Goal: Information Seeking & Learning: Learn about a topic

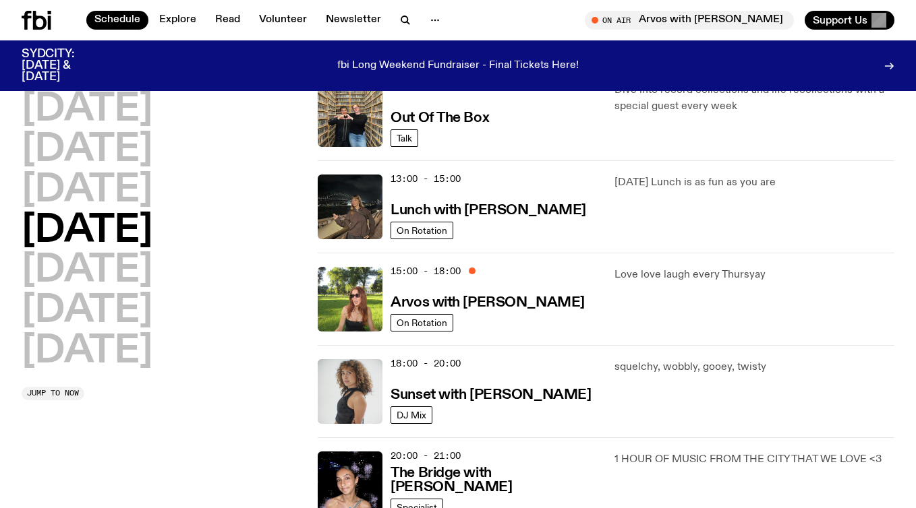
scroll to position [343, 0]
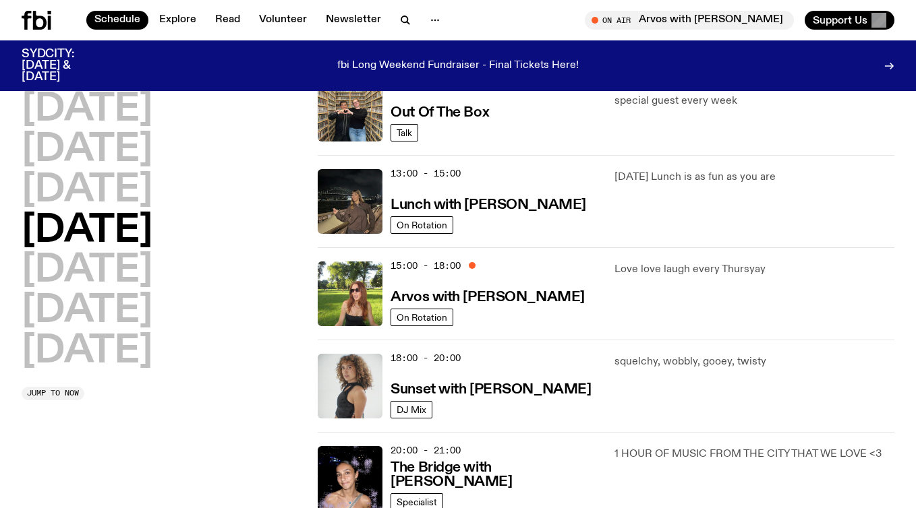
click at [487, 183] on div "13:00 - 15:00 Lunch with [PERSON_NAME]" at bounding box center [493, 201] width 207 height 65
click at [367, 212] on img at bounding box center [350, 201] width 65 height 65
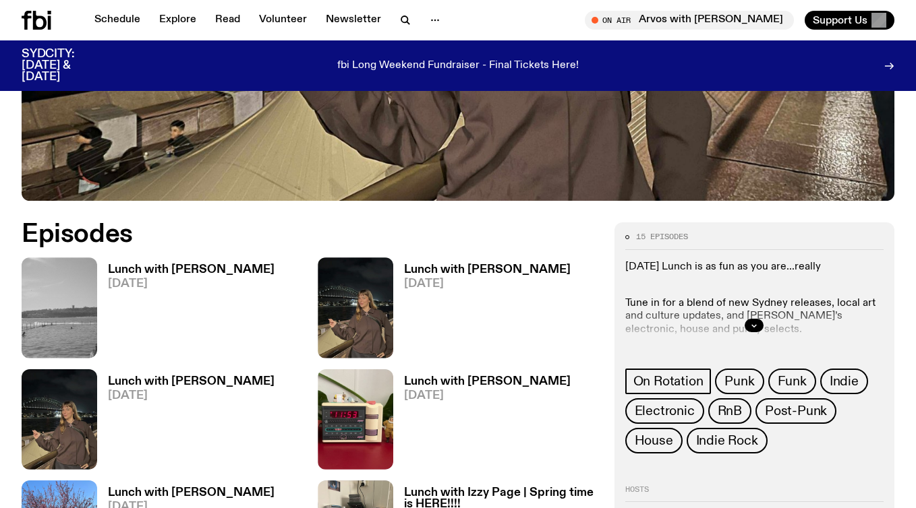
scroll to position [545, 0]
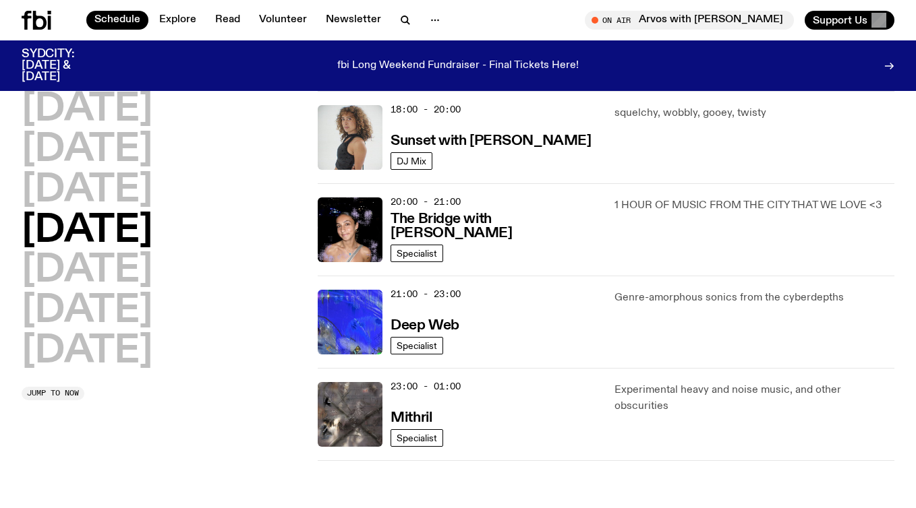
scroll to position [613, 0]
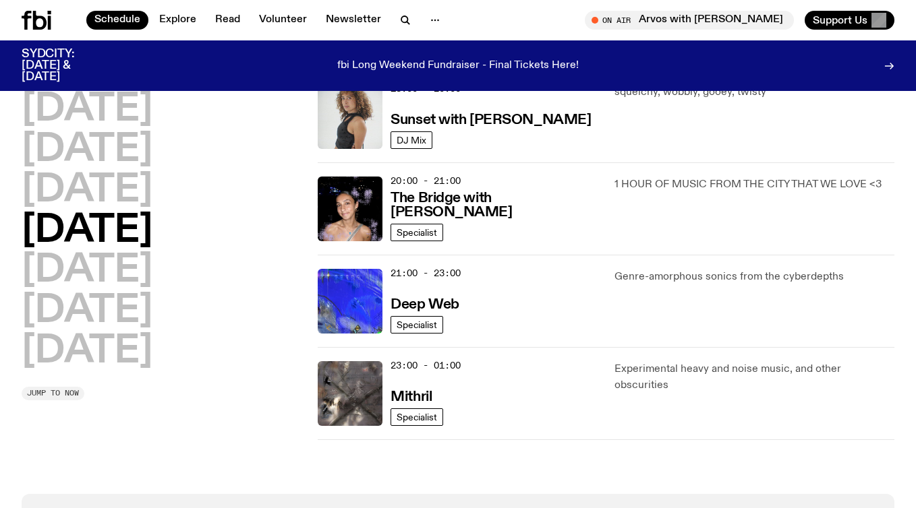
click at [65, 388] on button "Jump to now" at bounding box center [53, 393] width 63 height 13
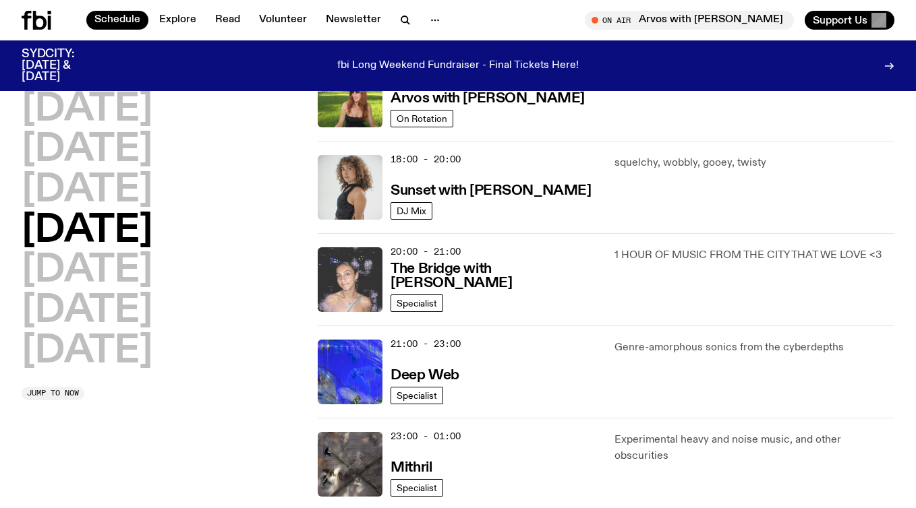
scroll to position [500, 0]
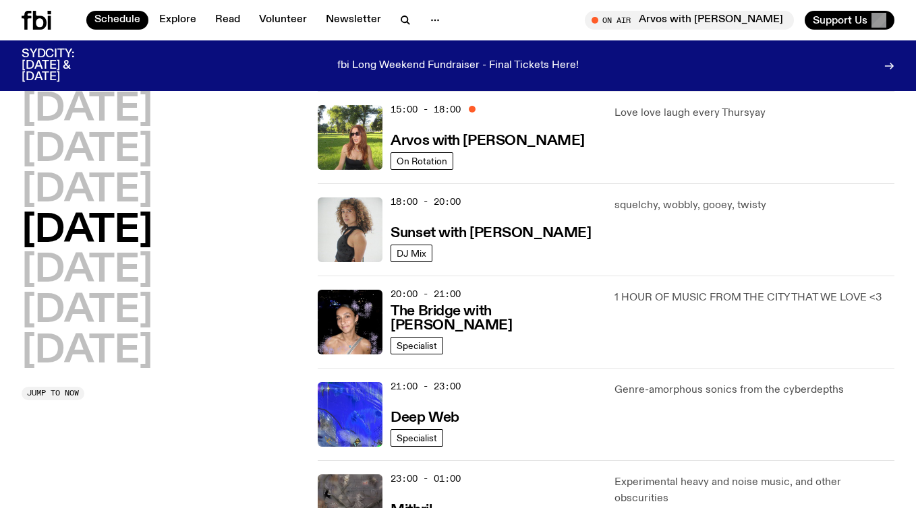
click at [627, 128] on div "Love love laugh every Thursyay" at bounding box center [754, 137] width 280 height 65
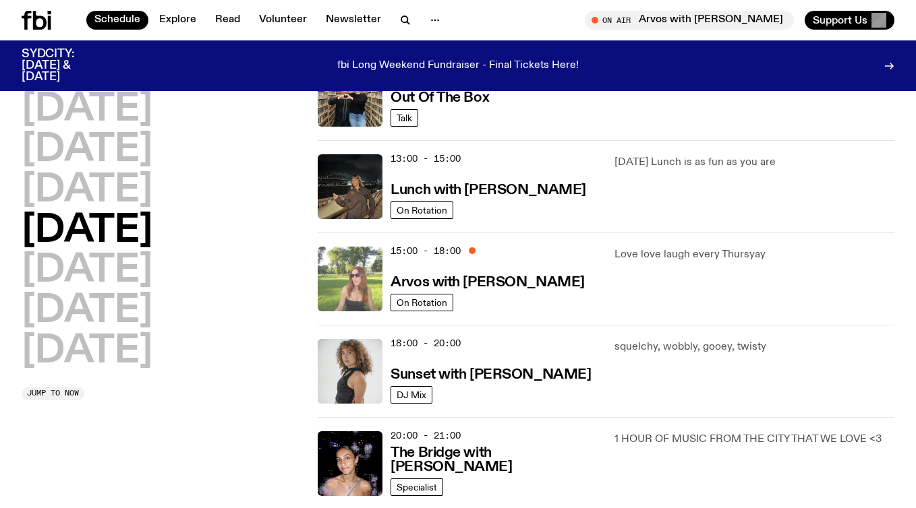
scroll to position [357, 0]
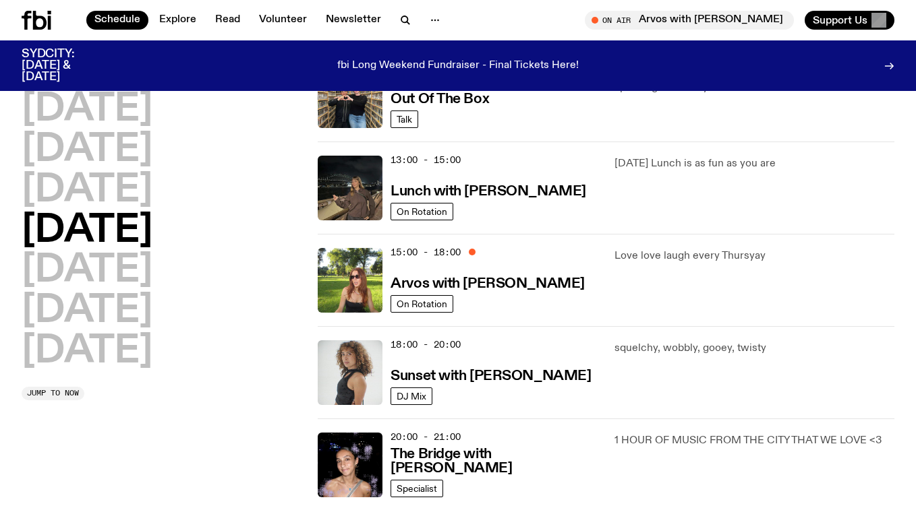
click at [508, 165] on div "13:00 - 15:00 Lunch with [PERSON_NAME]" at bounding box center [493, 188] width 207 height 65
click at [499, 159] on div "13:00 - 15:00 Lunch with [PERSON_NAME]" at bounding box center [493, 188] width 207 height 65
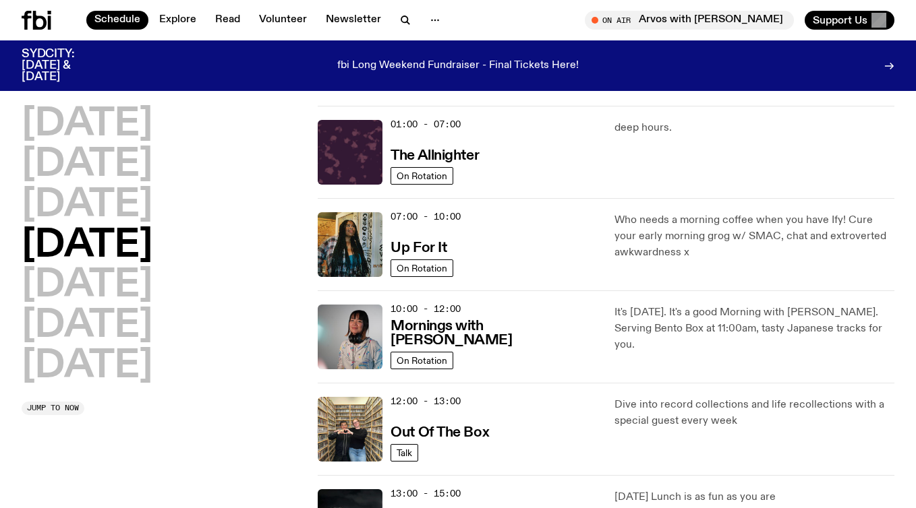
scroll to position [0, 0]
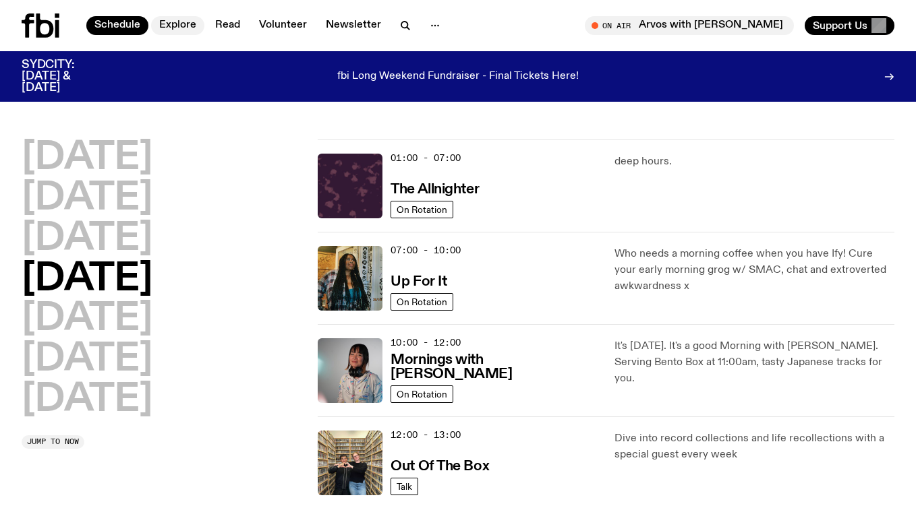
click at [181, 25] on link "Explore" at bounding box center [177, 25] width 53 height 19
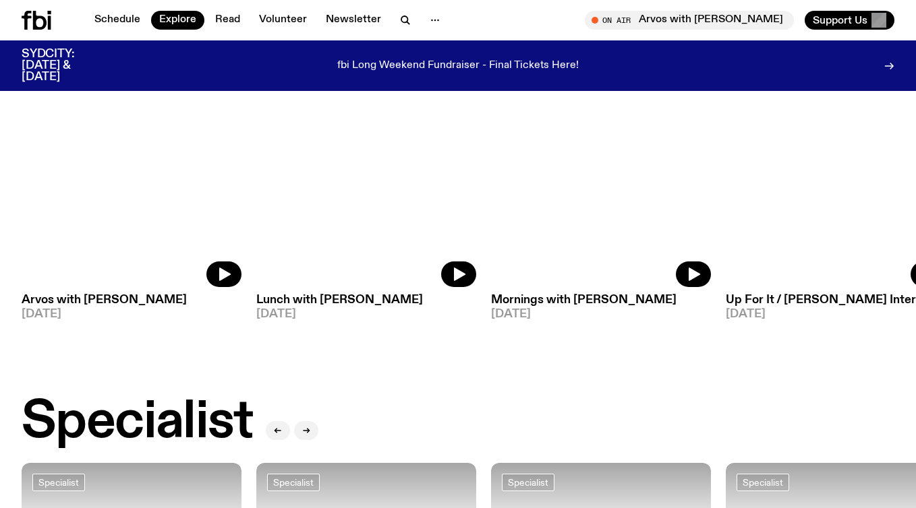
scroll to position [667, 0]
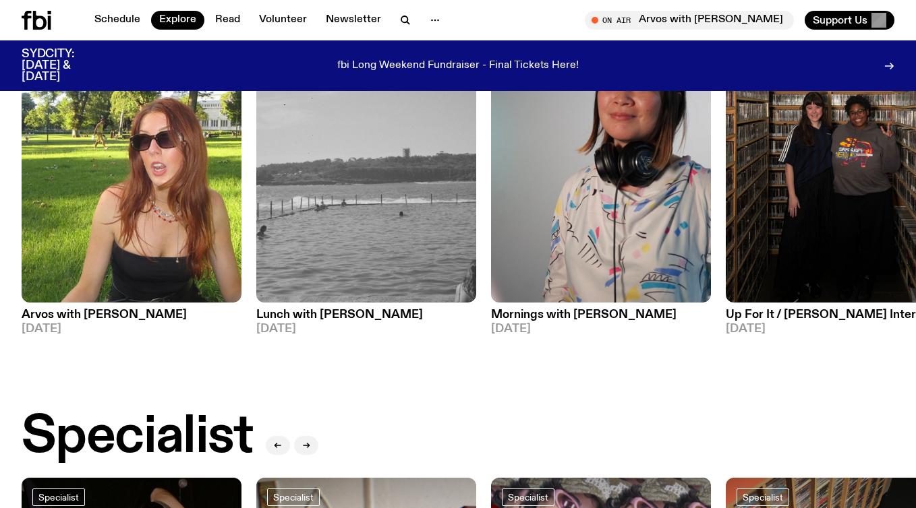
click at [283, 319] on h3 "Lunch with [PERSON_NAME]" at bounding box center [366, 314] width 220 height 11
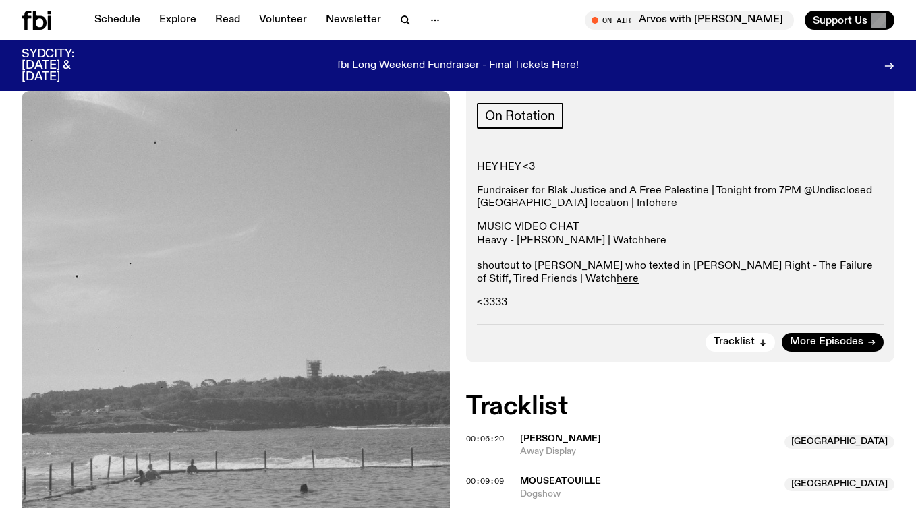
scroll to position [340, 0]
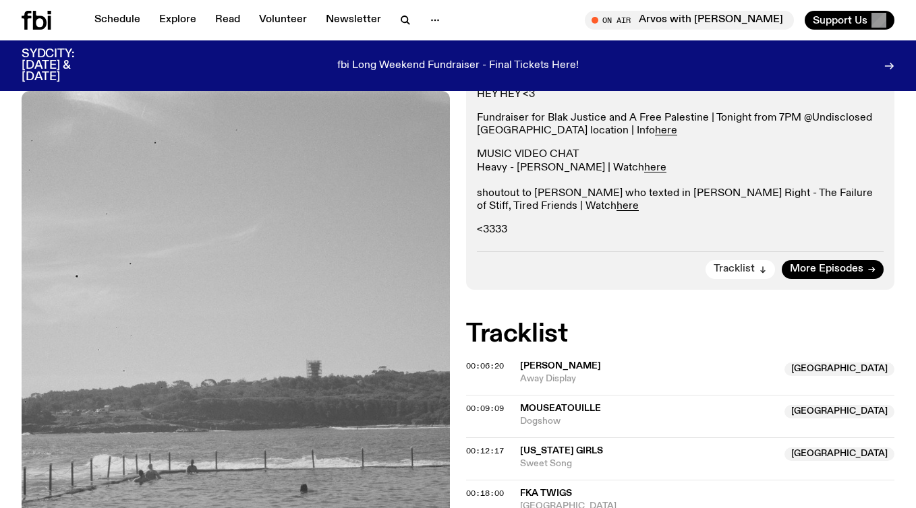
click at [750, 264] on span "Tracklist" at bounding box center [733, 269] width 41 height 10
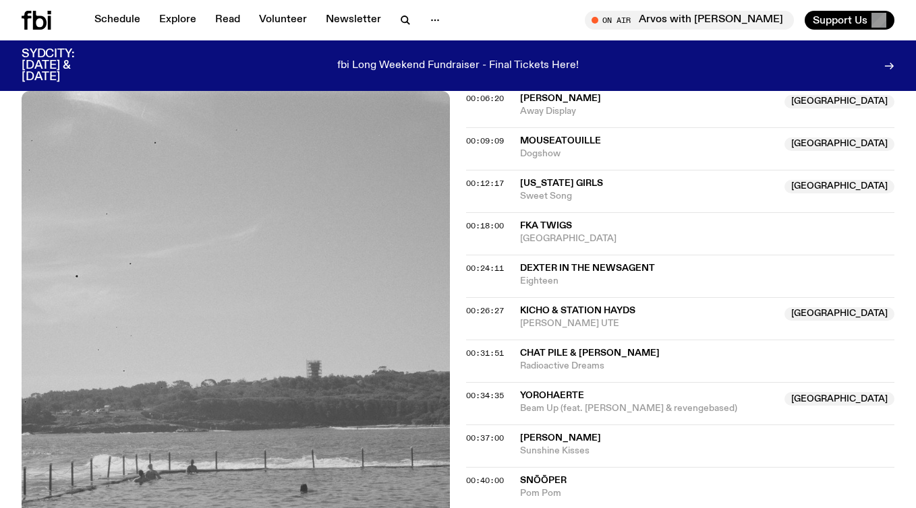
scroll to position [615, 0]
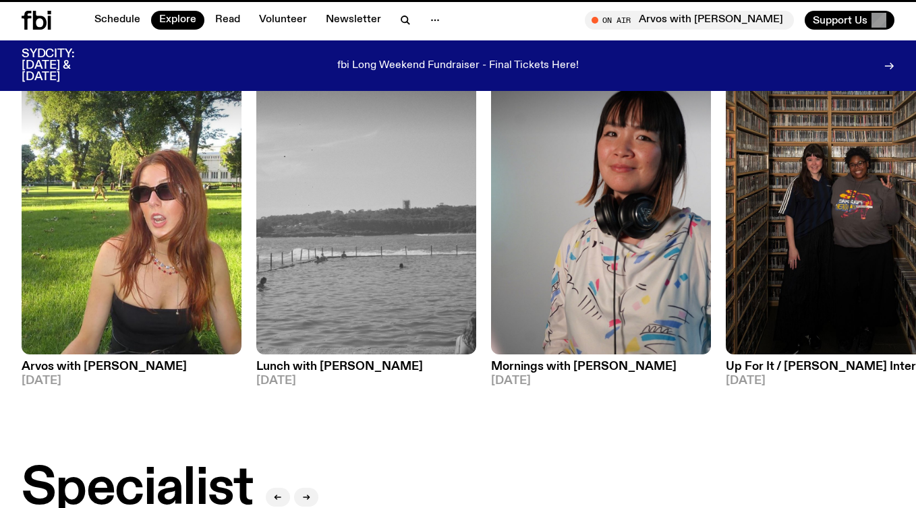
scroll to position [667, 0]
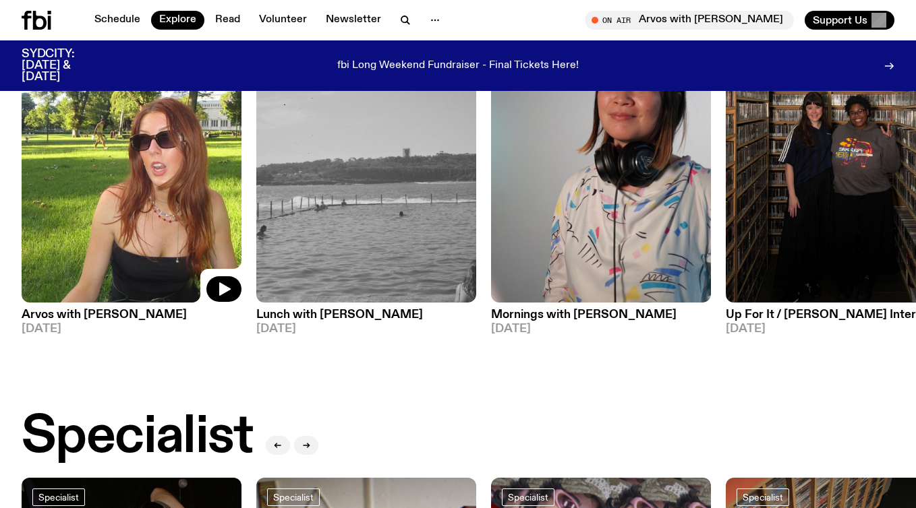
click at [131, 275] on img at bounding box center [132, 155] width 220 height 293
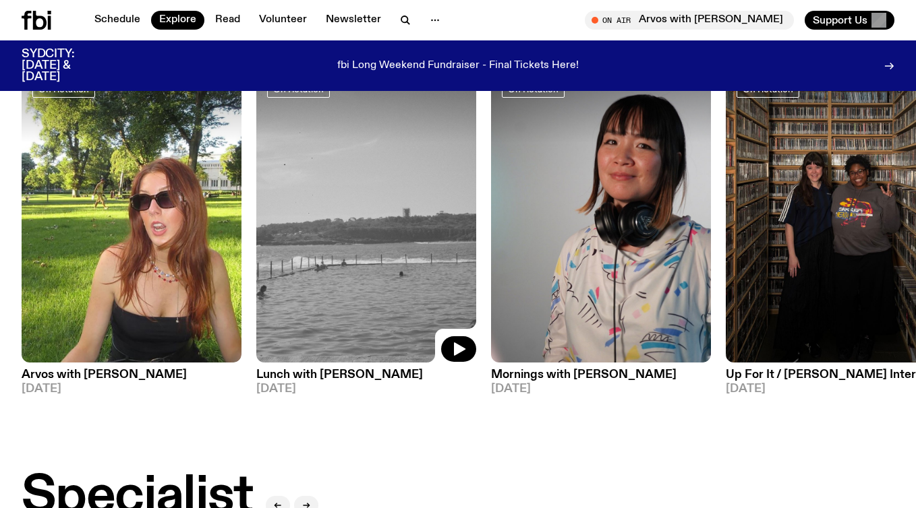
scroll to position [606, 0]
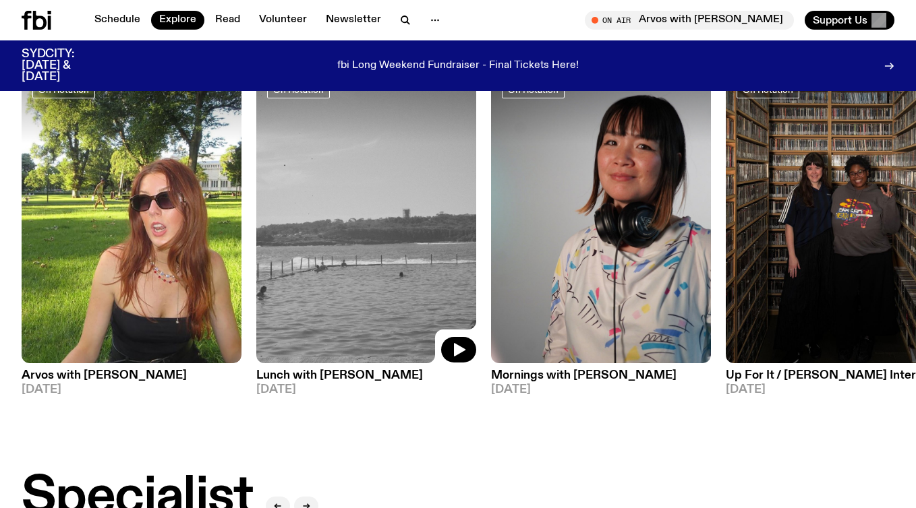
click at [346, 273] on img at bounding box center [366, 216] width 220 height 293
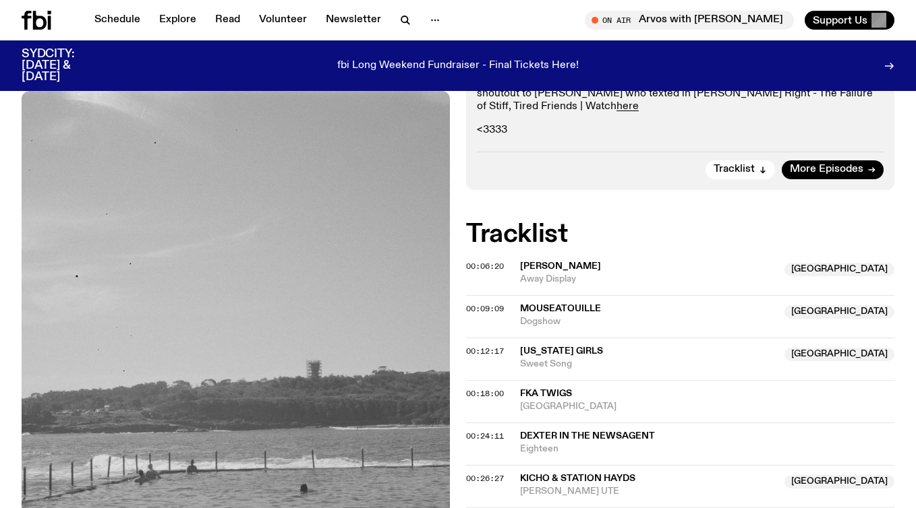
scroll to position [442, 0]
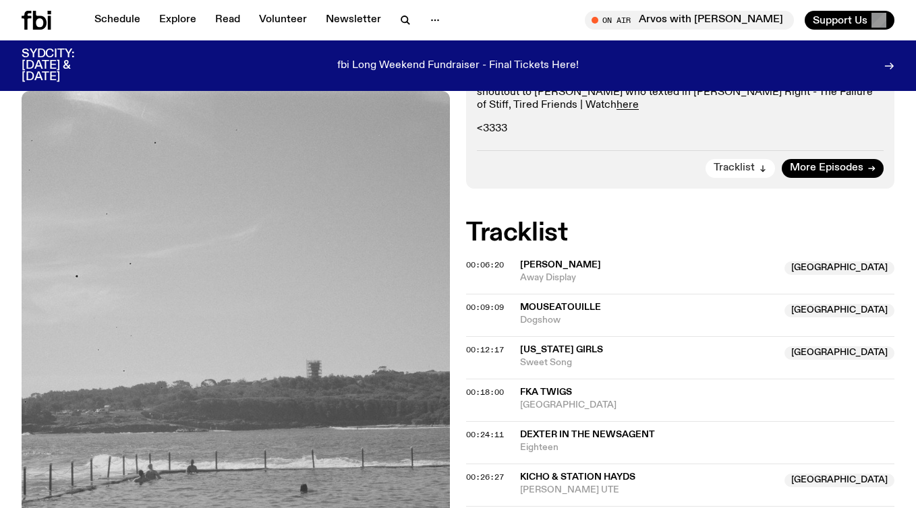
click at [748, 163] on span "Tracklist" at bounding box center [733, 168] width 41 height 10
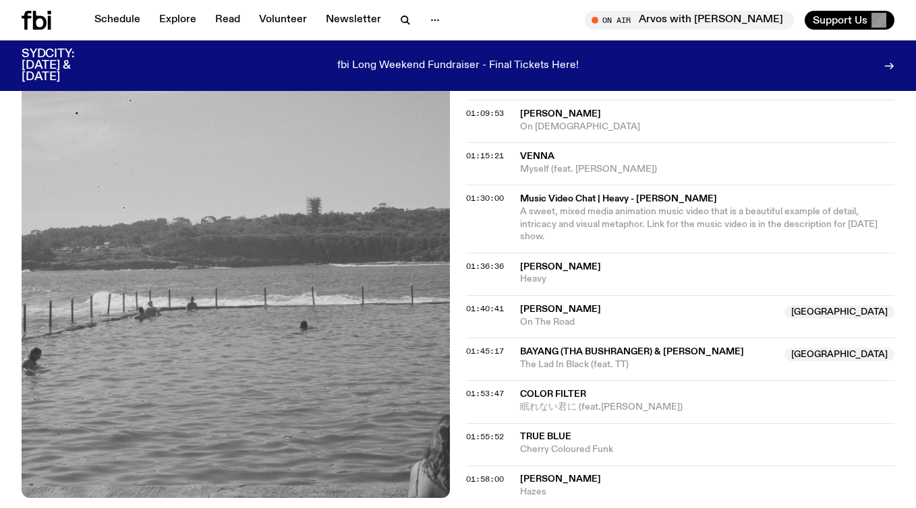
scroll to position [1367, 0]
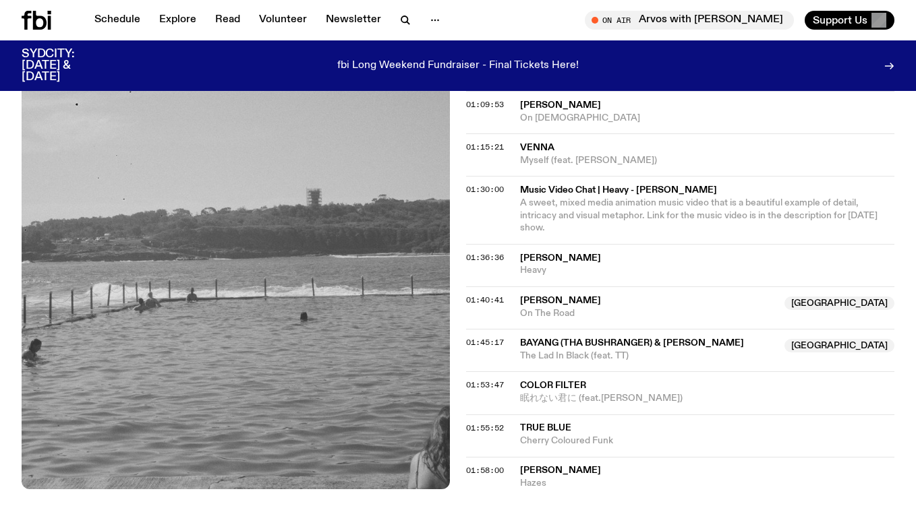
click at [661, 295] on span "[PERSON_NAME]" at bounding box center [648, 301] width 256 height 13
click at [556, 296] on span "[PERSON_NAME]" at bounding box center [560, 300] width 81 height 9
click at [554, 307] on span "On The Road" at bounding box center [648, 313] width 256 height 13
click at [630, 295] on span "[PERSON_NAME]" at bounding box center [648, 301] width 256 height 13
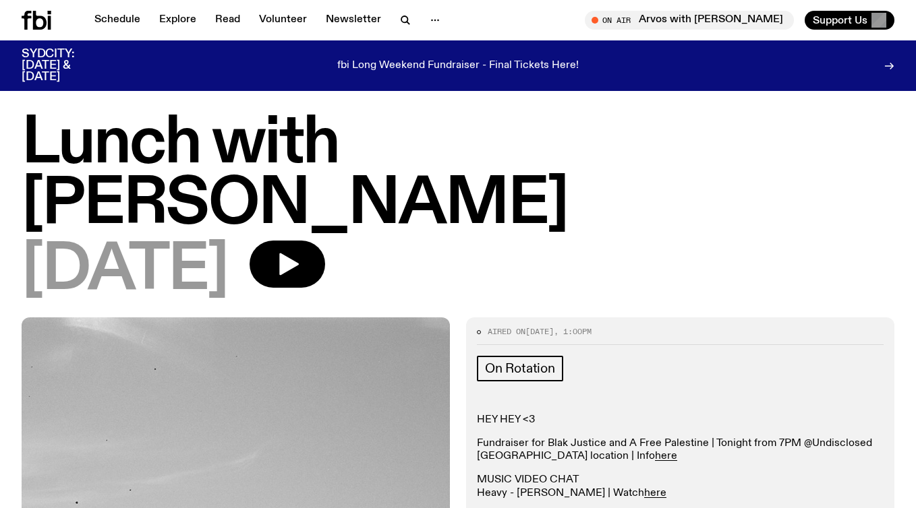
scroll to position [0, 0]
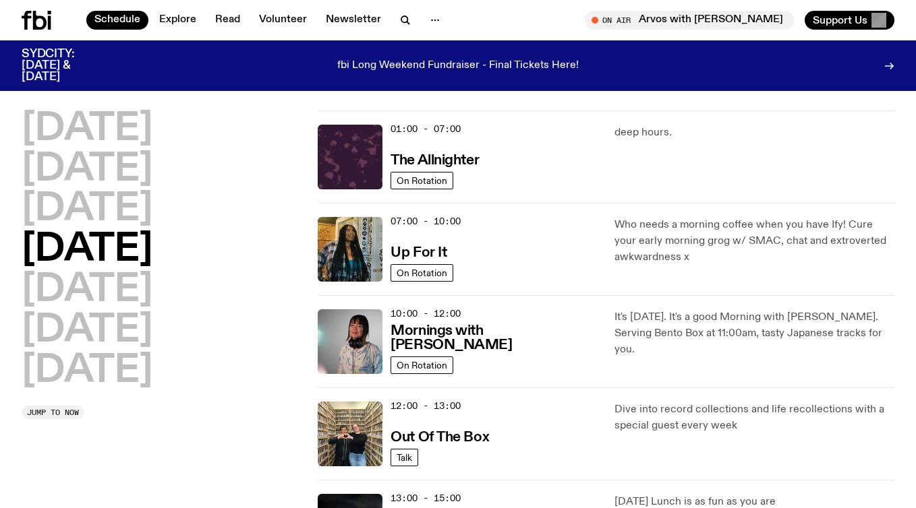
scroll to position [22, 0]
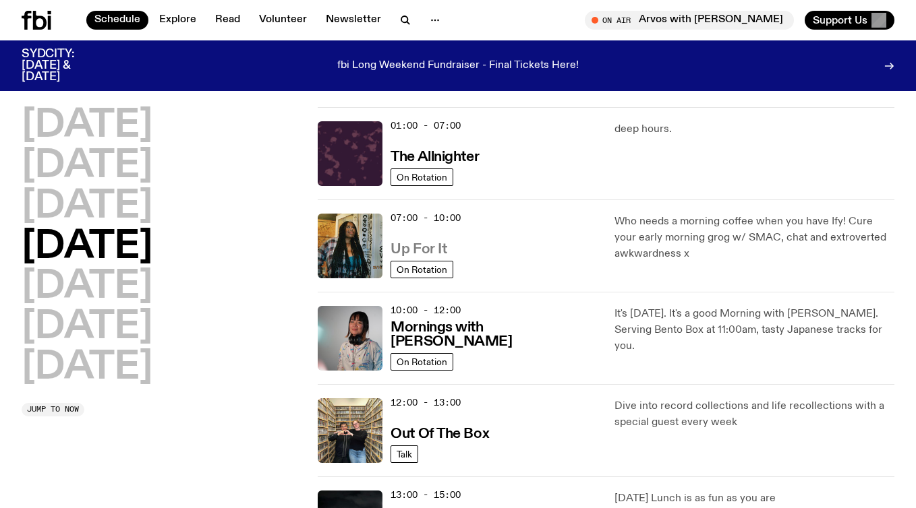
click at [415, 251] on h3 "Up For It" at bounding box center [418, 250] width 56 height 14
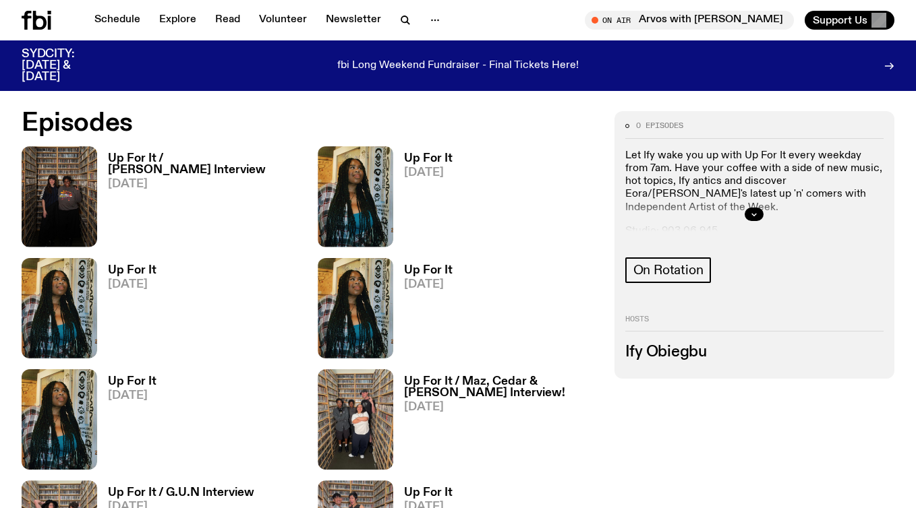
scroll to position [597, 0]
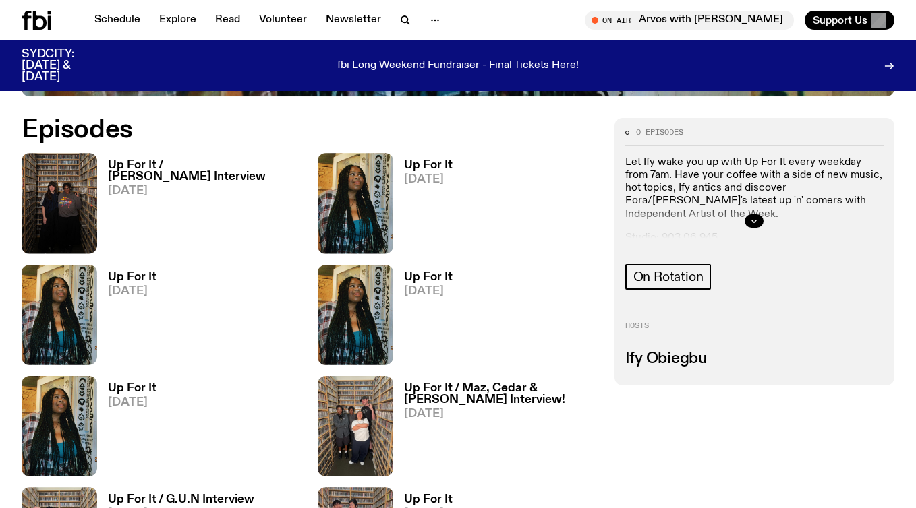
click at [438, 164] on h3 "Up For It" at bounding box center [428, 165] width 49 height 11
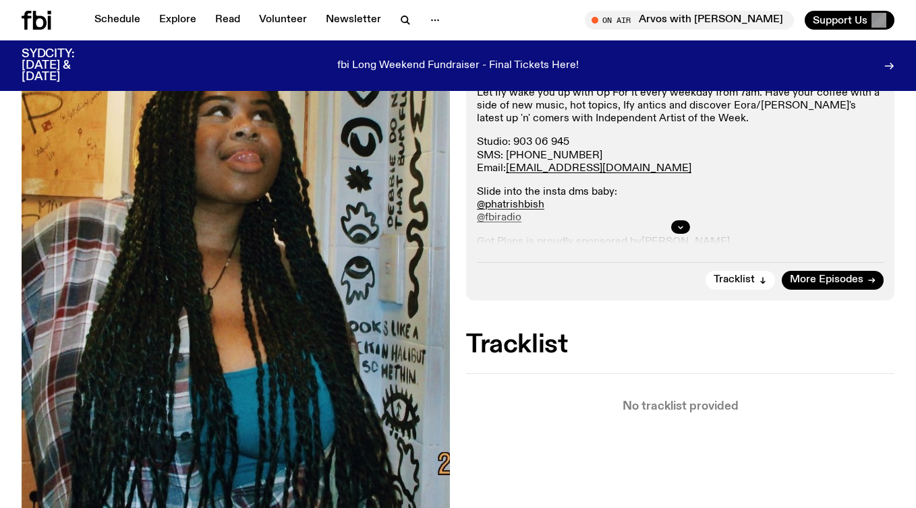
scroll to position [283, 0]
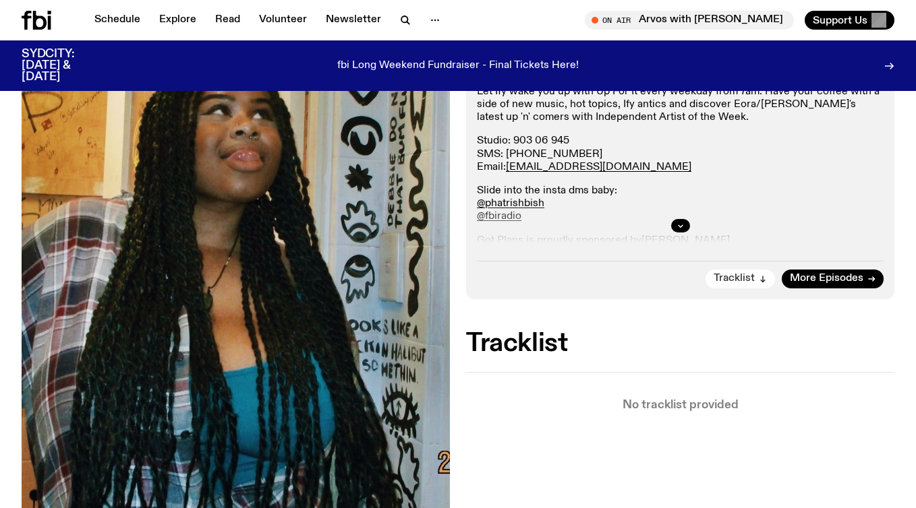
click at [756, 279] on button "Tracklist" at bounding box center [739, 279] width 69 height 19
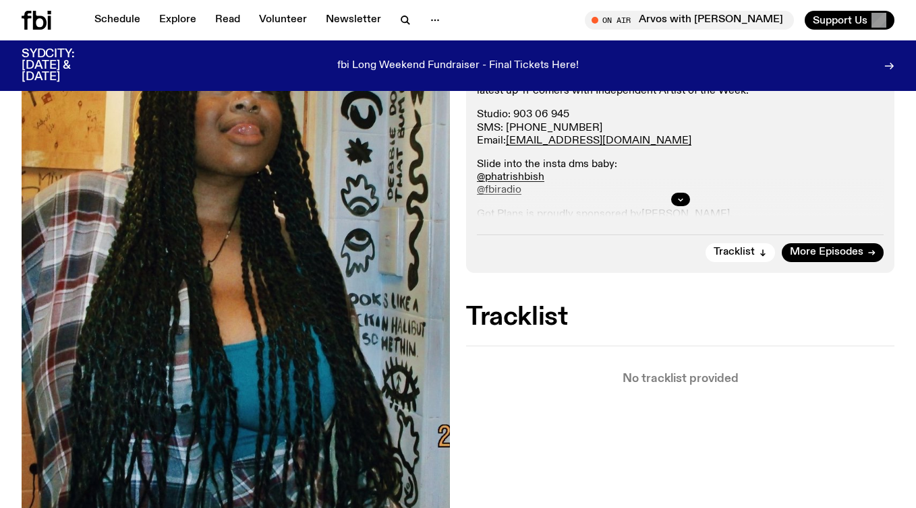
scroll to position [301, 0]
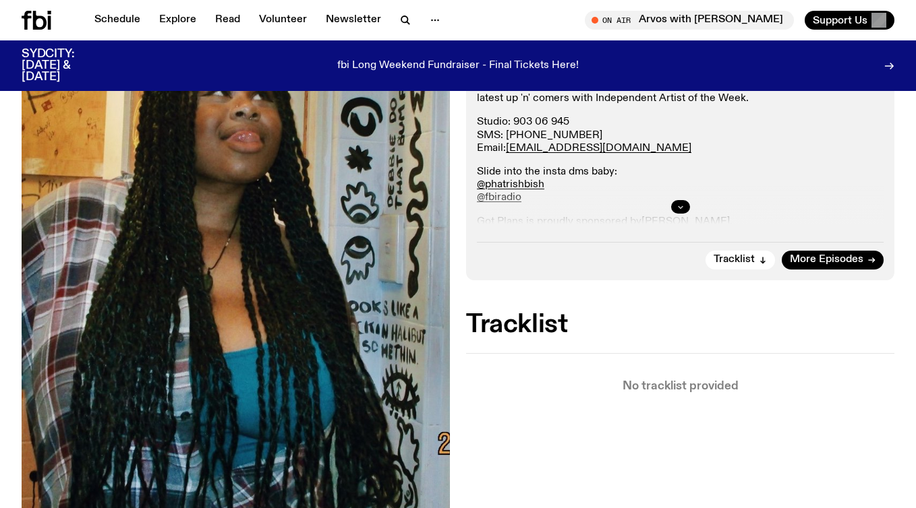
click at [681, 204] on icon "button" at bounding box center [680, 207] width 8 height 8
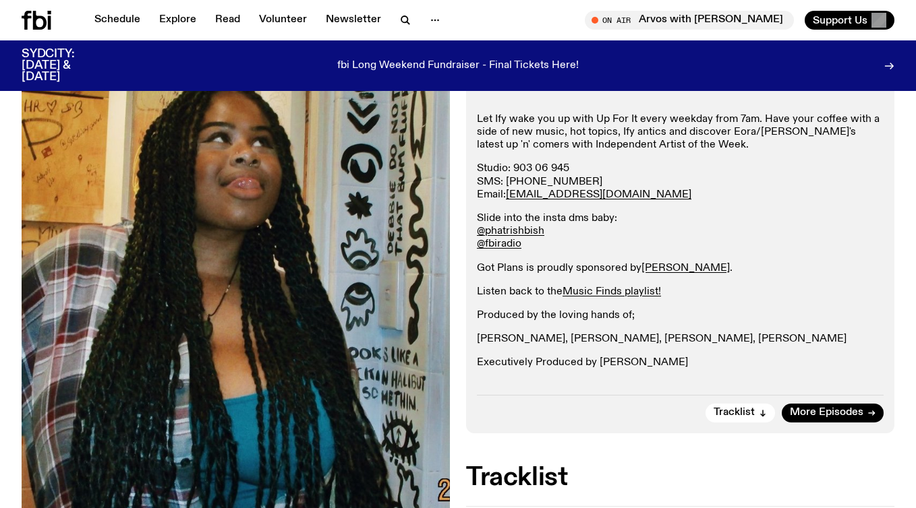
scroll to position [260, 0]
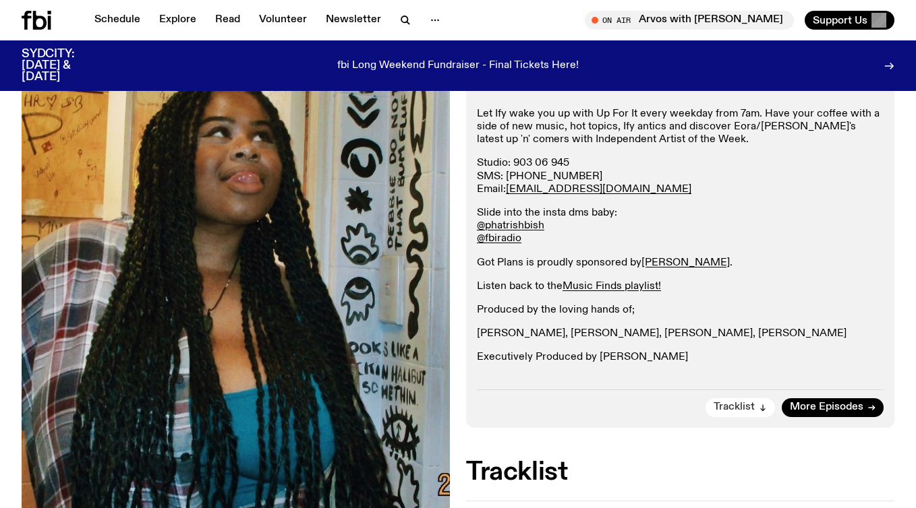
click at [743, 409] on span "Tracklist" at bounding box center [733, 408] width 41 height 10
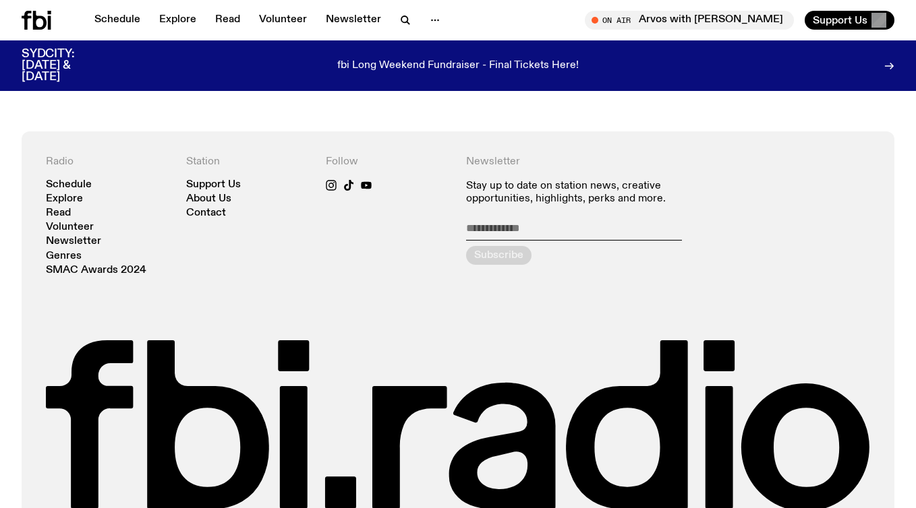
scroll to position [874, 0]
